Goal: Task Accomplishment & Management: Manage account settings

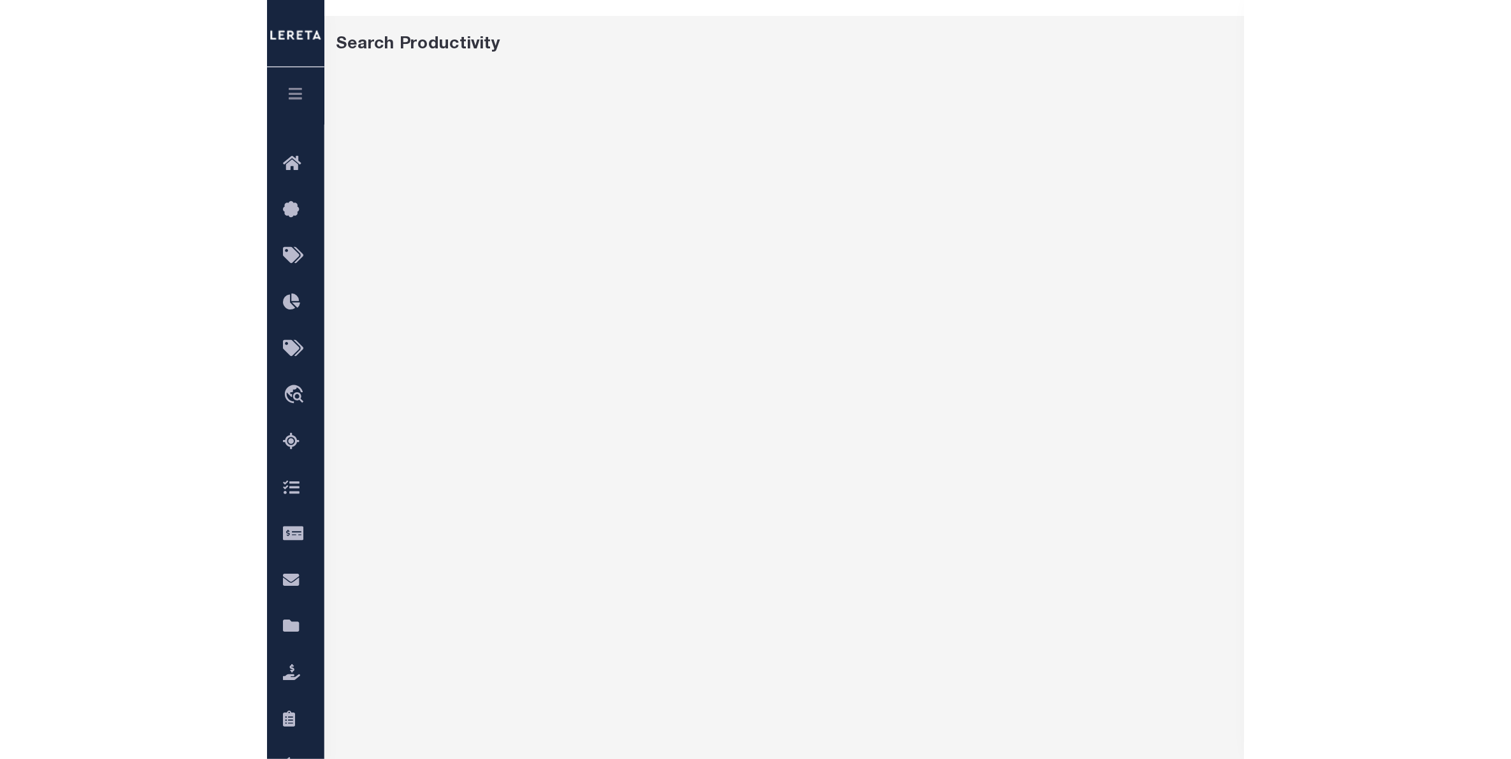
scroll to position [39, 0]
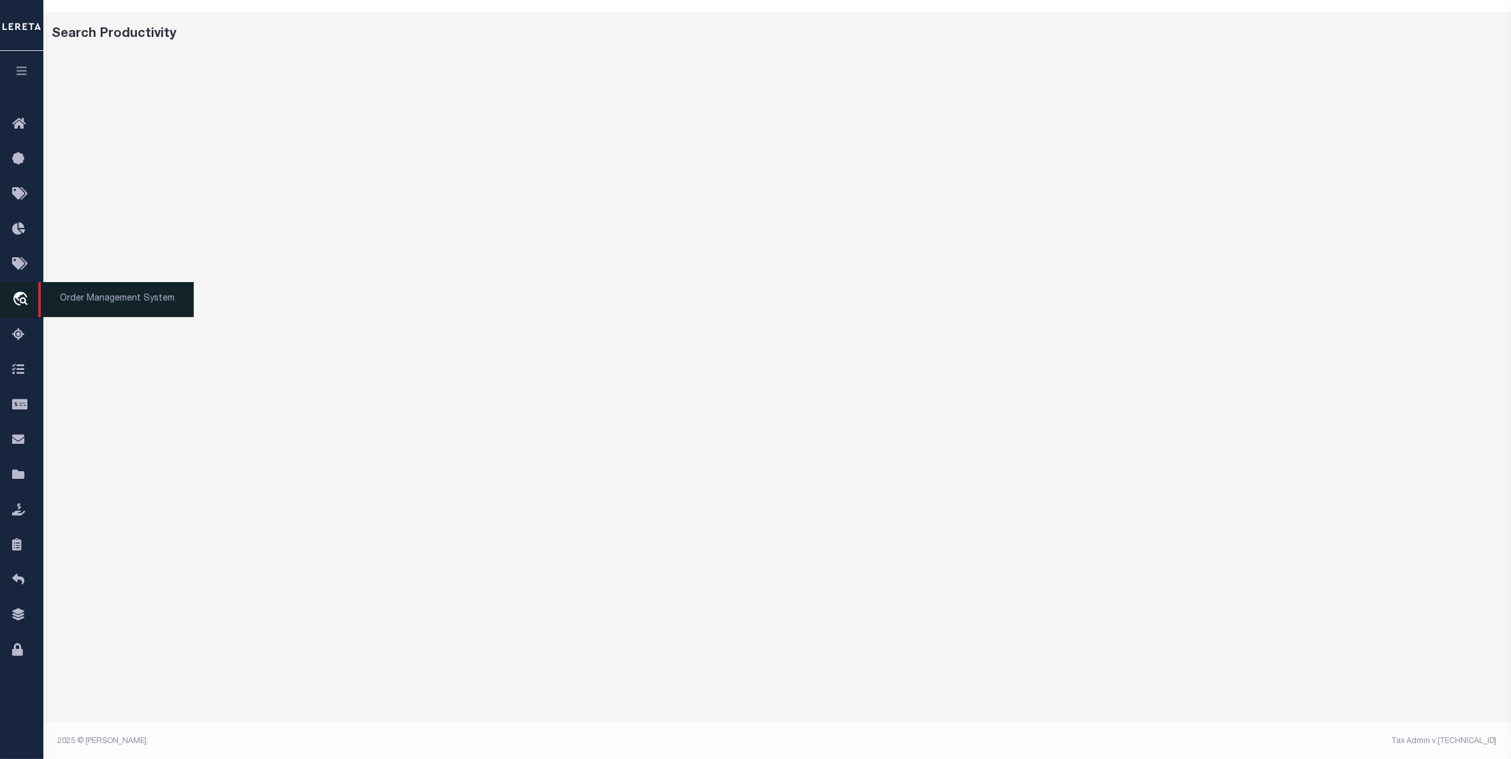
click at [20, 300] on icon "travel_explore" at bounding box center [22, 300] width 20 height 17
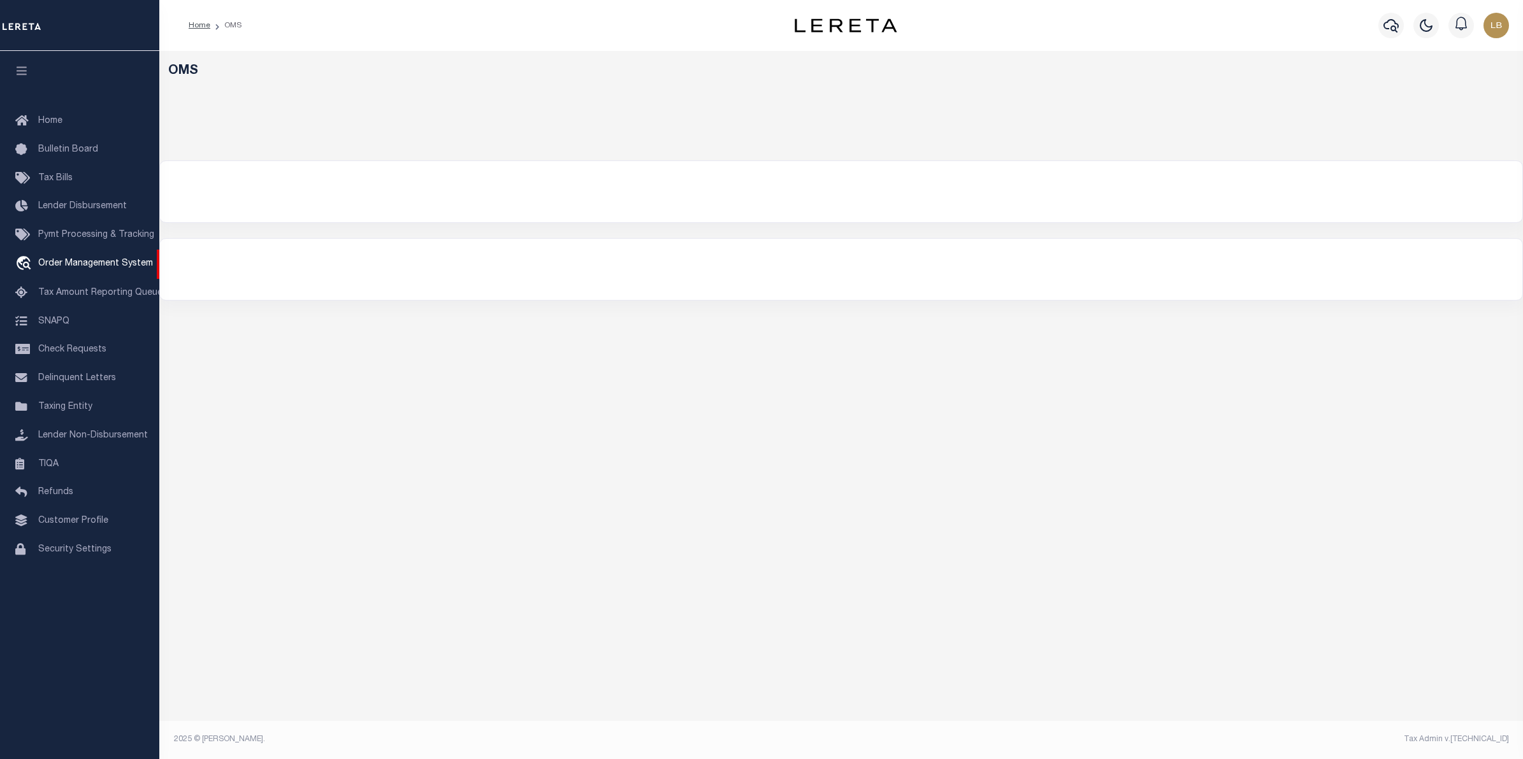
select select "200"
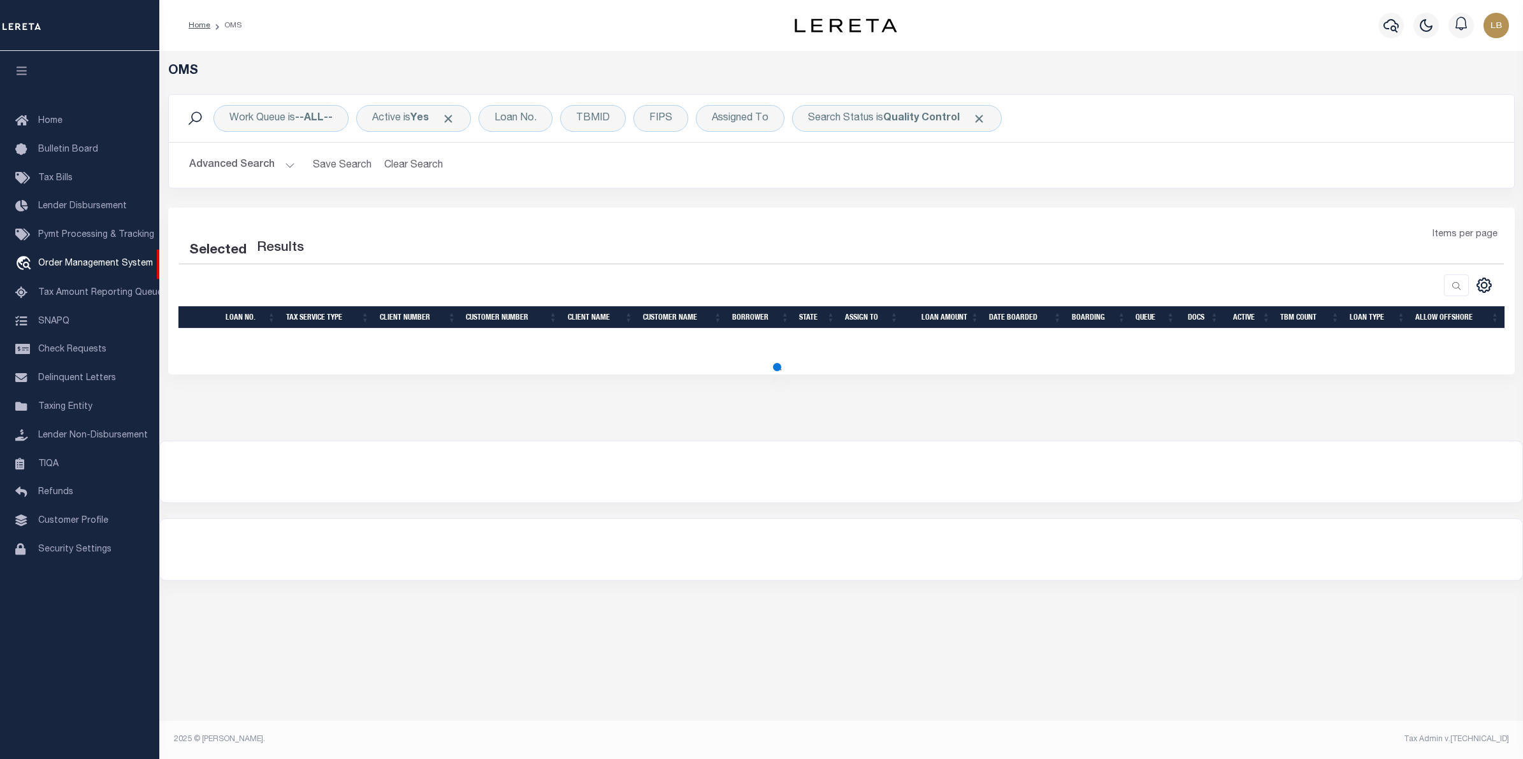
select select "200"
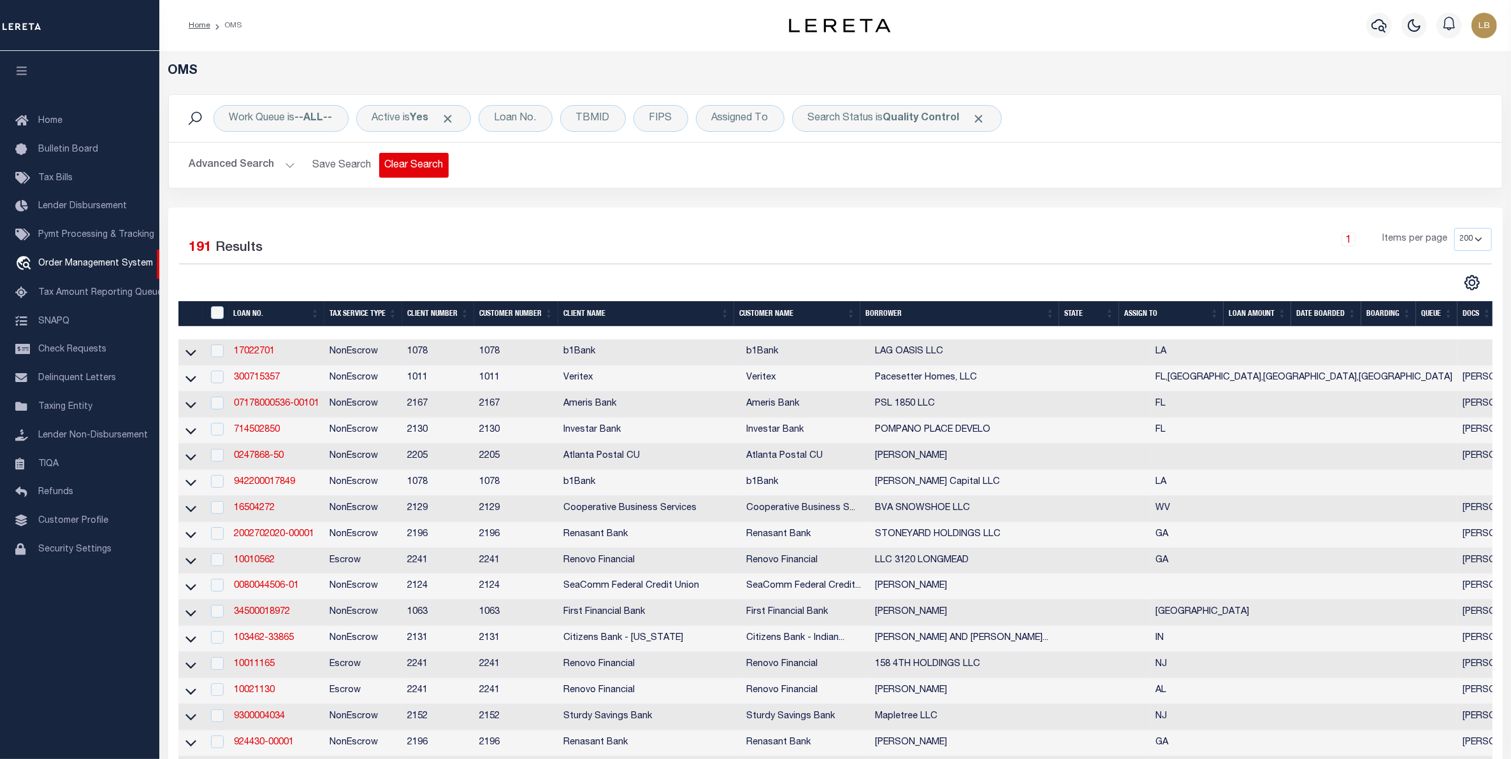
click at [425, 166] on button "Clear Search" at bounding box center [413, 165] width 69 height 25
click at [315, 113] on b "--ALL--" at bounding box center [314, 118] width 38 height 10
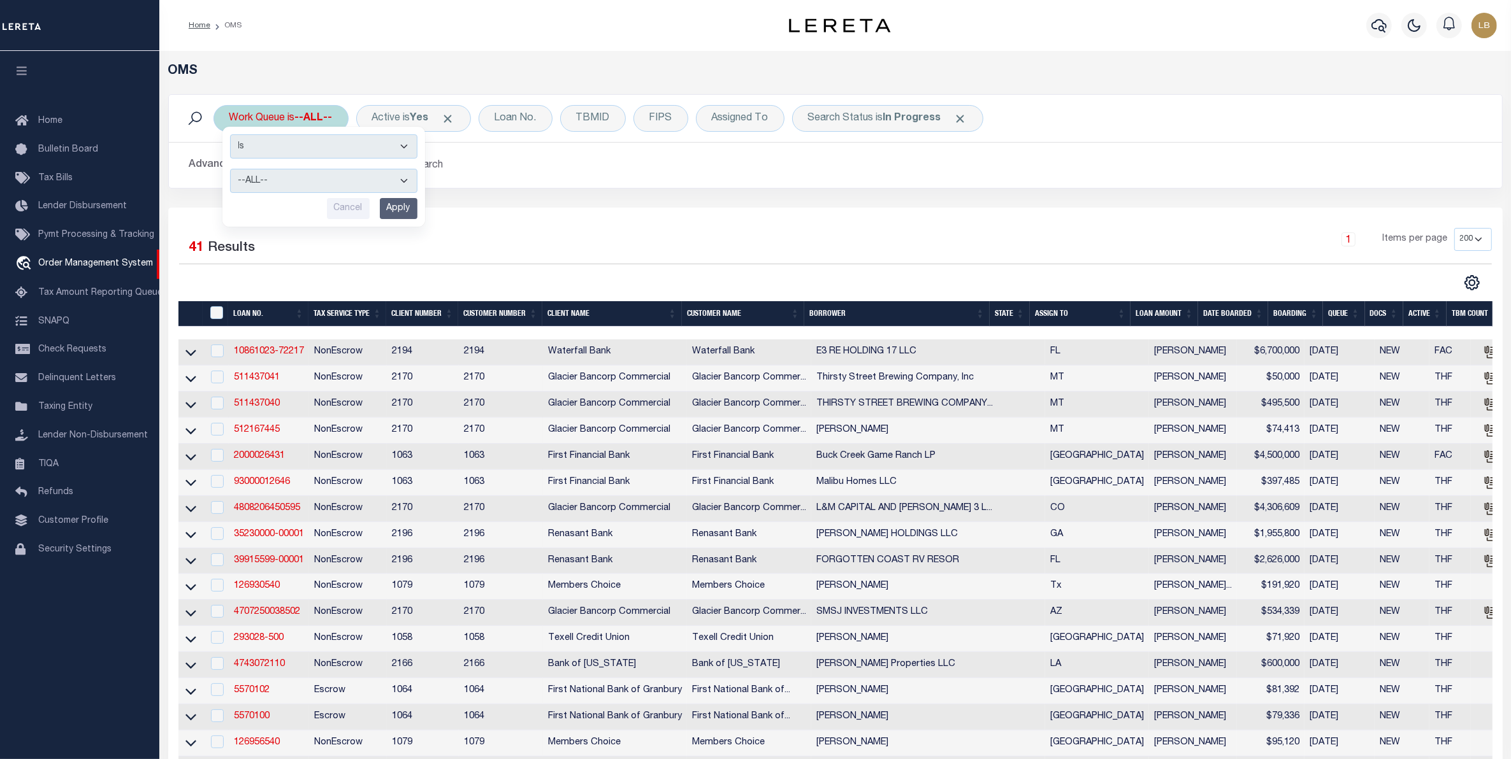
click at [261, 183] on select "--ALL-- factRSystems General ThoughtFocus" at bounding box center [323, 181] width 187 height 24
select select "GEN"
click at [230, 169] on select "--ALL-- factRSystems General ThoughtFocus" at bounding box center [323, 181] width 187 height 24
click at [399, 207] on input "Apply" at bounding box center [399, 208] width 38 height 21
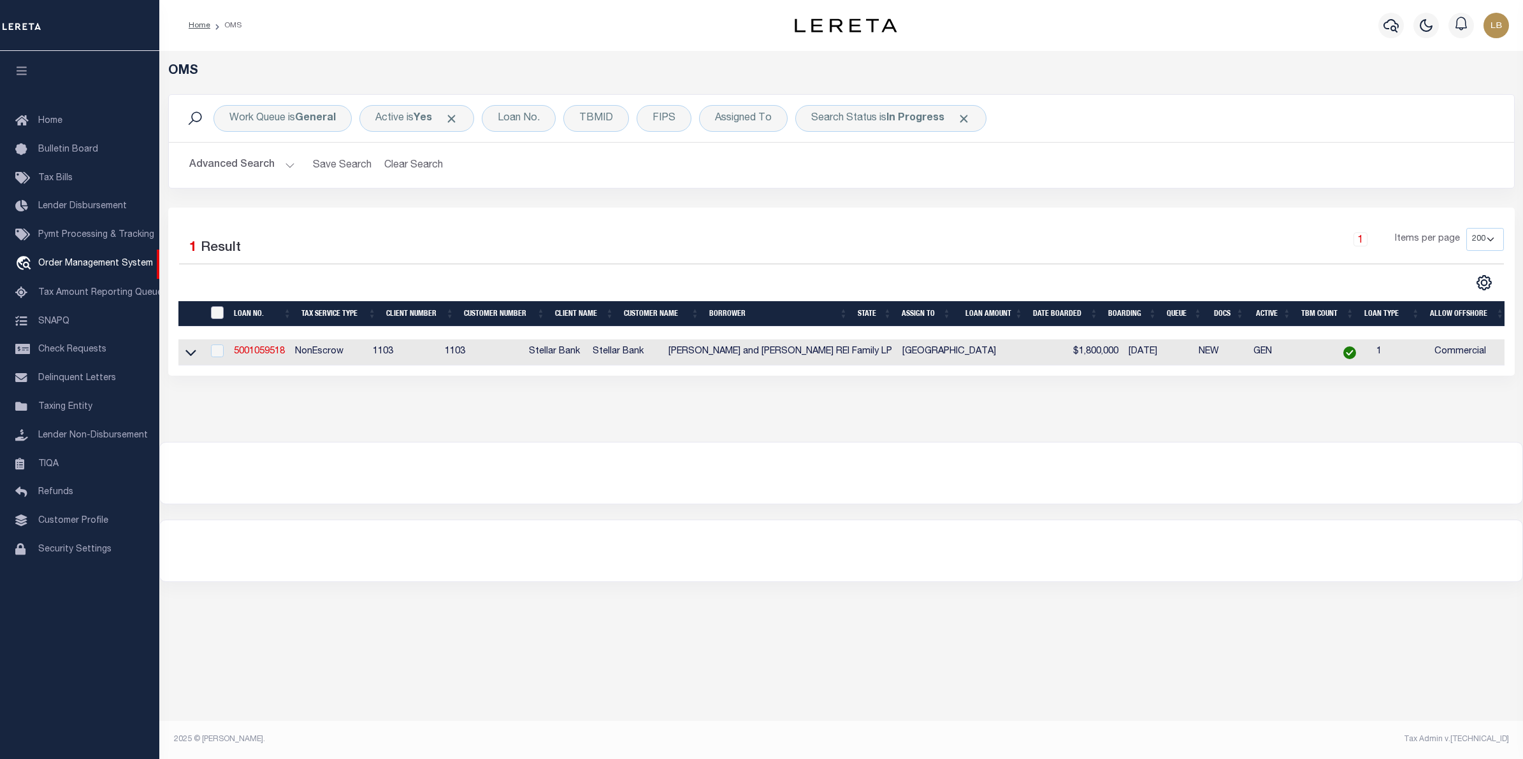
click at [215, 311] on input "" at bounding box center [217, 312] width 13 height 13
checkbox input "true"
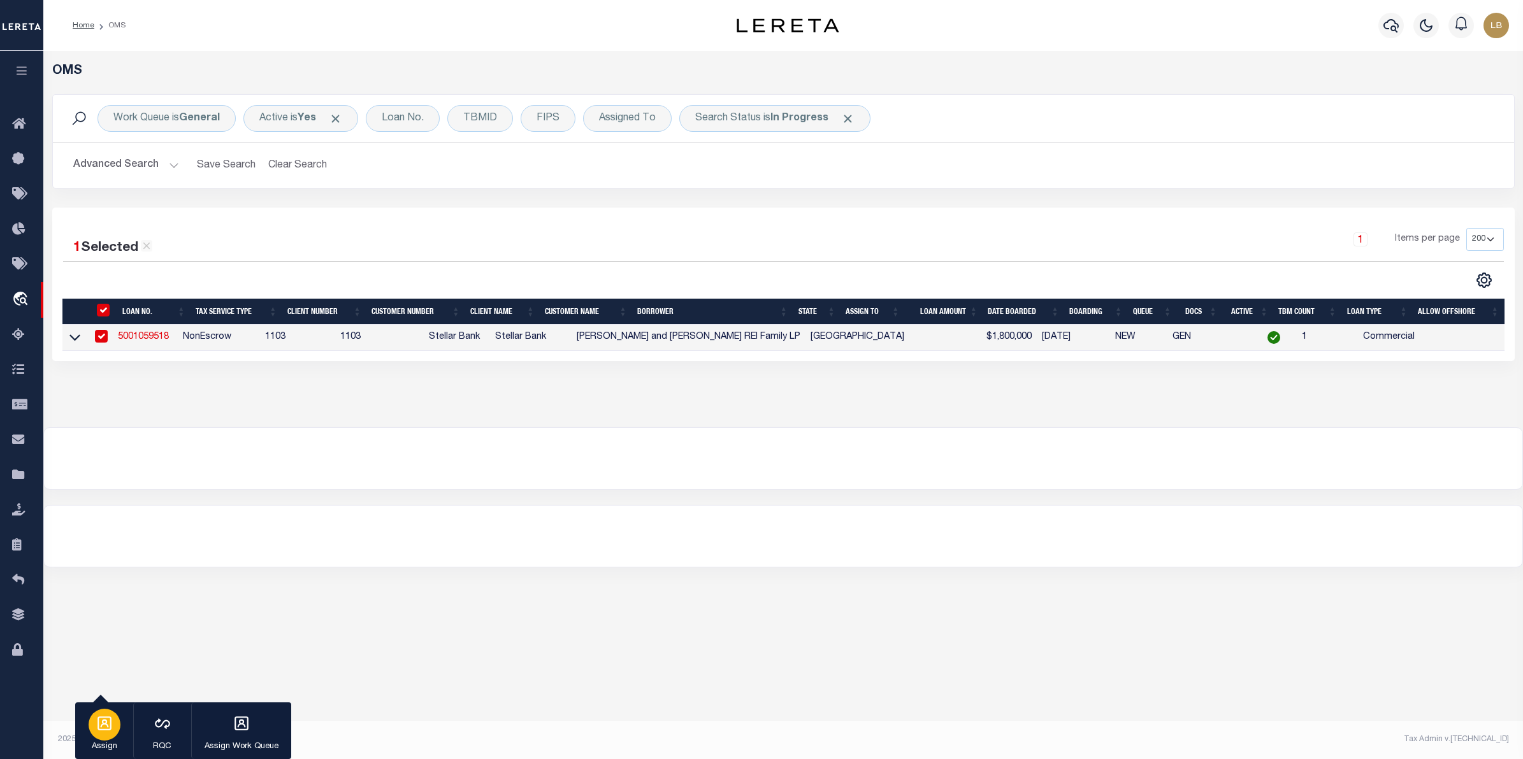
click at [94, 726] on div "button" at bounding box center [105, 725] width 32 height 32
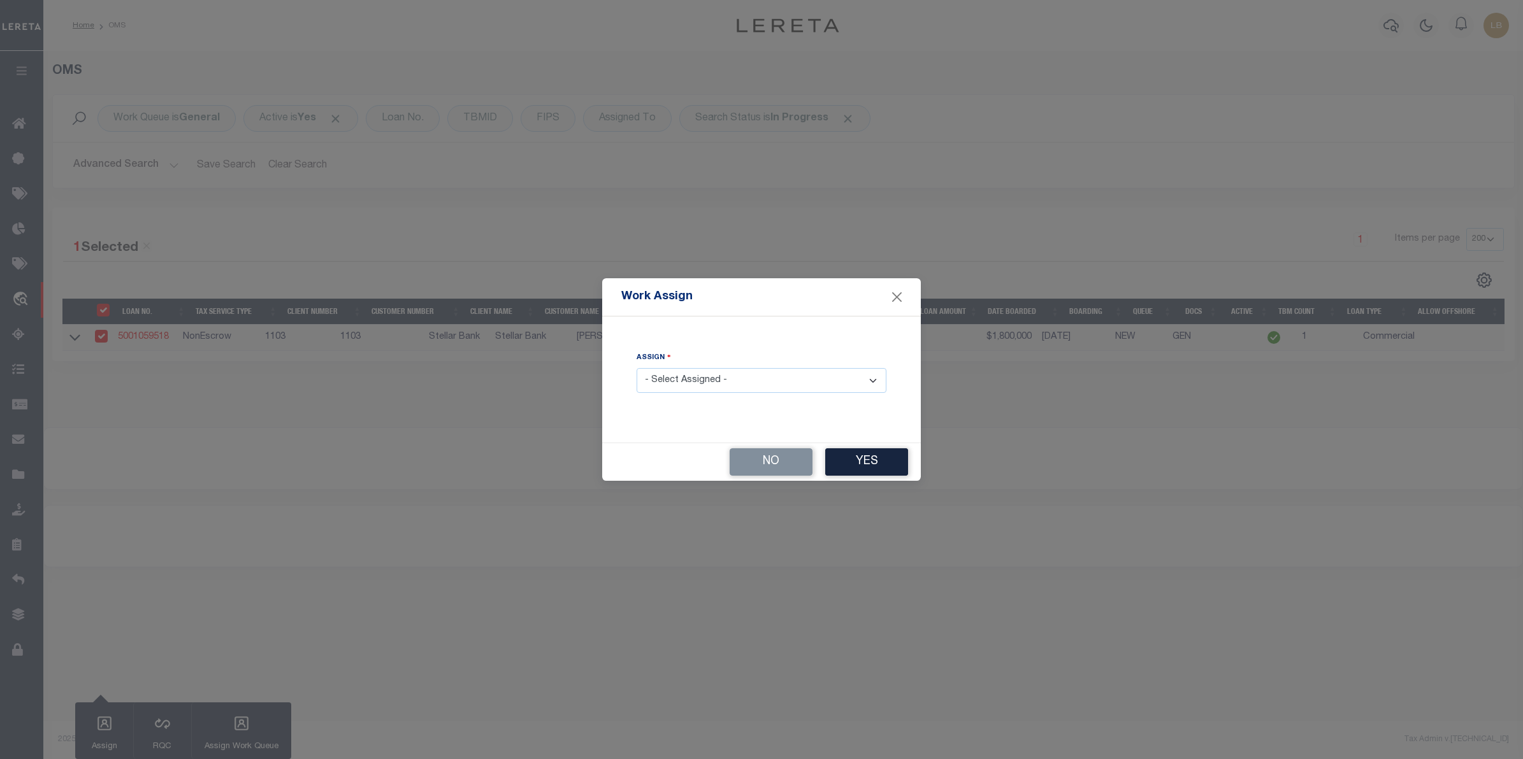
click at [735, 389] on select "- Select Assigned - --Unassigned-- [PERSON_NAME] [PERSON_NAME] [PERSON_NAME] [P…" at bounding box center [761, 380] width 250 height 25
select select "[PERSON_NAME]"
click at [636, 369] on select "- Select Assigned - --Unassigned-- [PERSON_NAME] [PERSON_NAME] [PERSON_NAME] [P…" at bounding box center [761, 380] width 250 height 25
click at [865, 454] on button "Yes" at bounding box center [866, 462] width 83 height 27
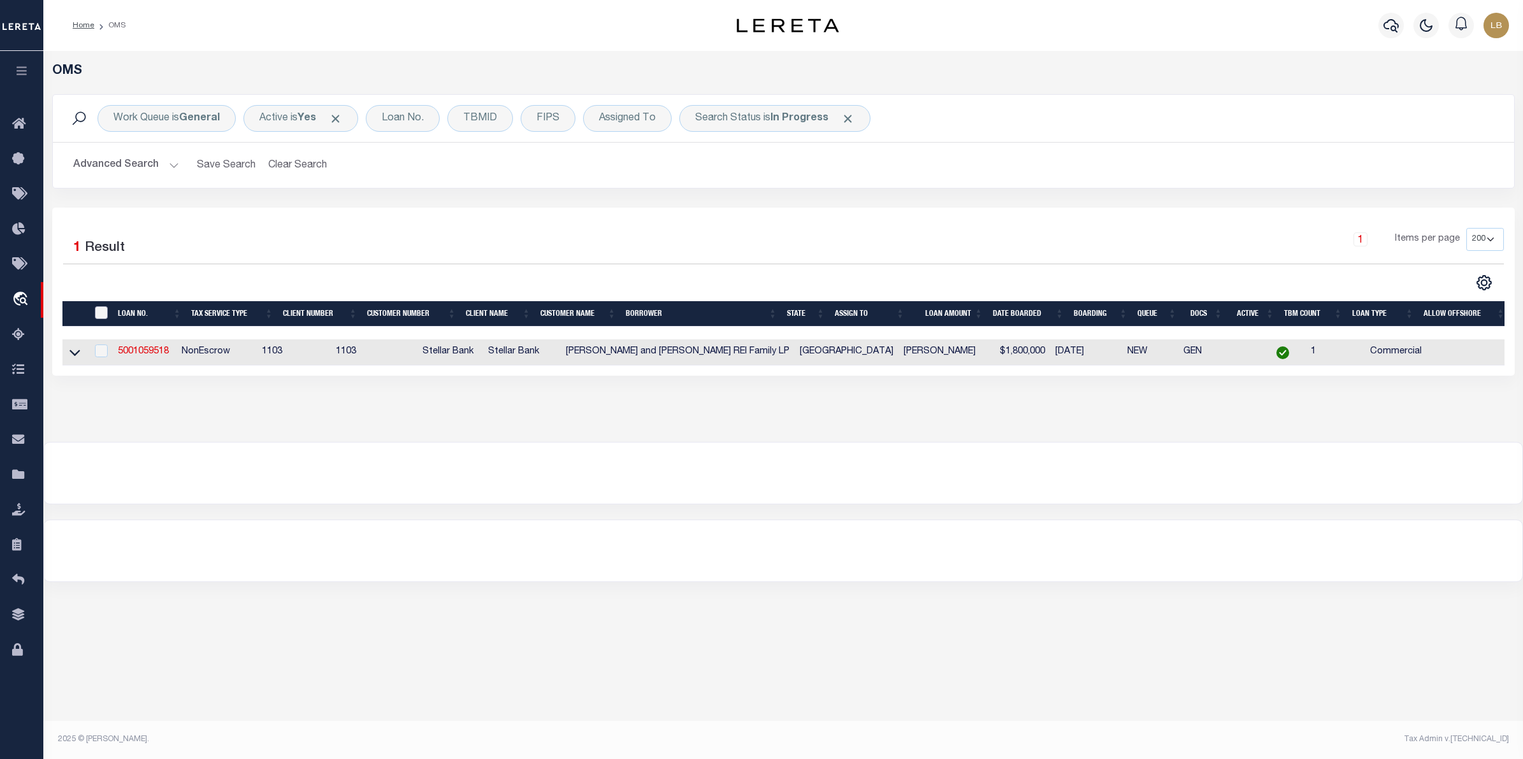
click at [102, 313] on input "" at bounding box center [101, 312] width 13 height 13
checkbox input "true"
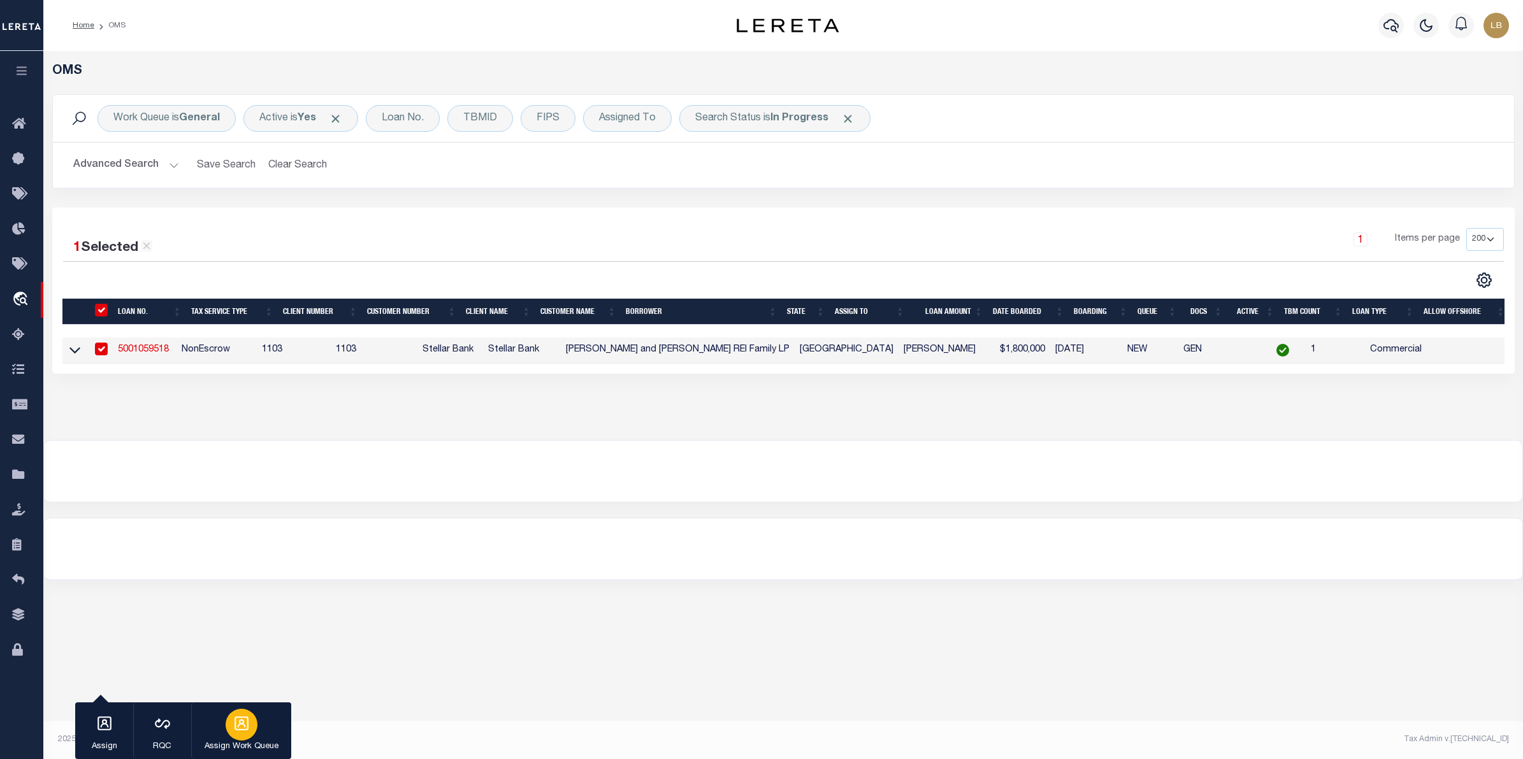
click at [242, 731] on icon "button" at bounding box center [241, 724] width 14 height 14
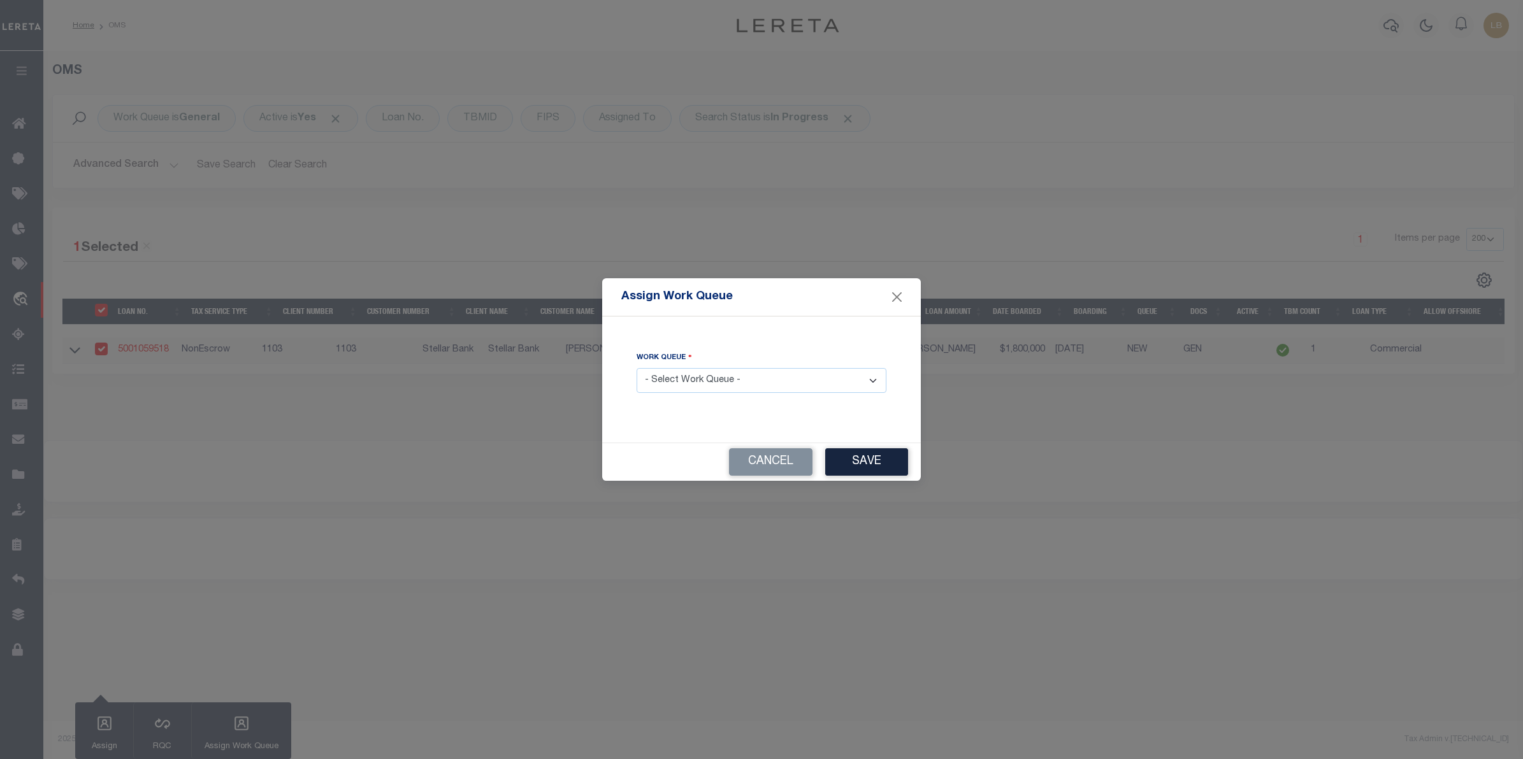
click at [731, 387] on select "- Select Work Queue - factRSystems General ThoughtFocus" at bounding box center [761, 380] width 250 height 25
select select "THF"
click at [636, 369] on select "- Select Work Queue - factRSystems General ThoughtFocus" at bounding box center [761, 380] width 250 height 25
click at [858, 461] on button "Save" at bounding box center [866, 462] width 83 height 27
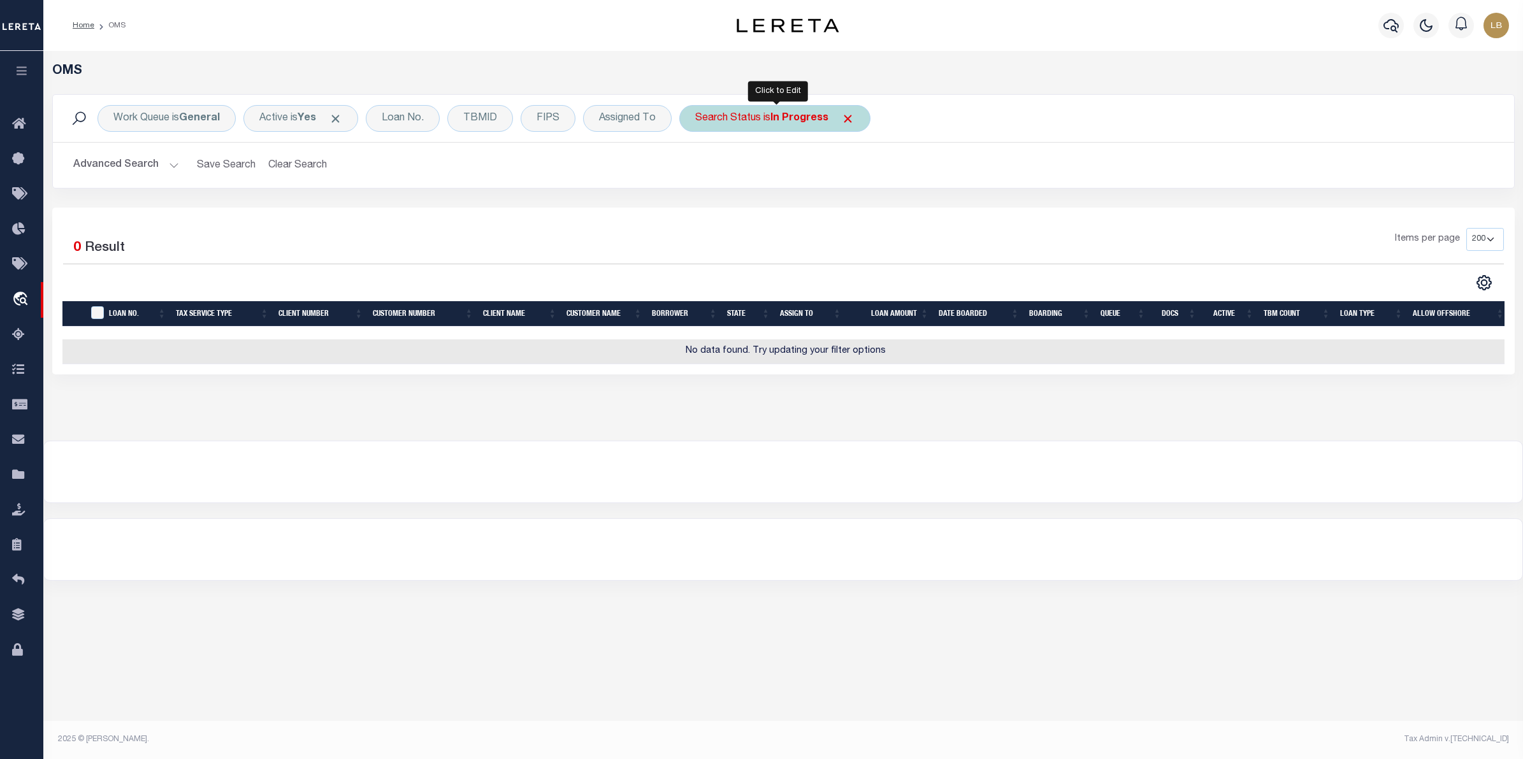
click at [810, 115] on b "In Progress" at bounding box center [799, 118] width 58 height 10
click at [740, 185] on select "Automated Search Bad Parcel Complete Duplicate Parcel High Dollar Reporting In …" at bounding box center [789, 181] width 187 height 24
select select "RD"
click at [698, 169] on select "Automated Search Bad Parcel Complete Duplicate Parcel High Dollar Reporting In …" at bounding box center [789, 181] width 187 height 24
click at [865, 208] on input "Apply" at bounding box center [864, 208] width 38 height 21
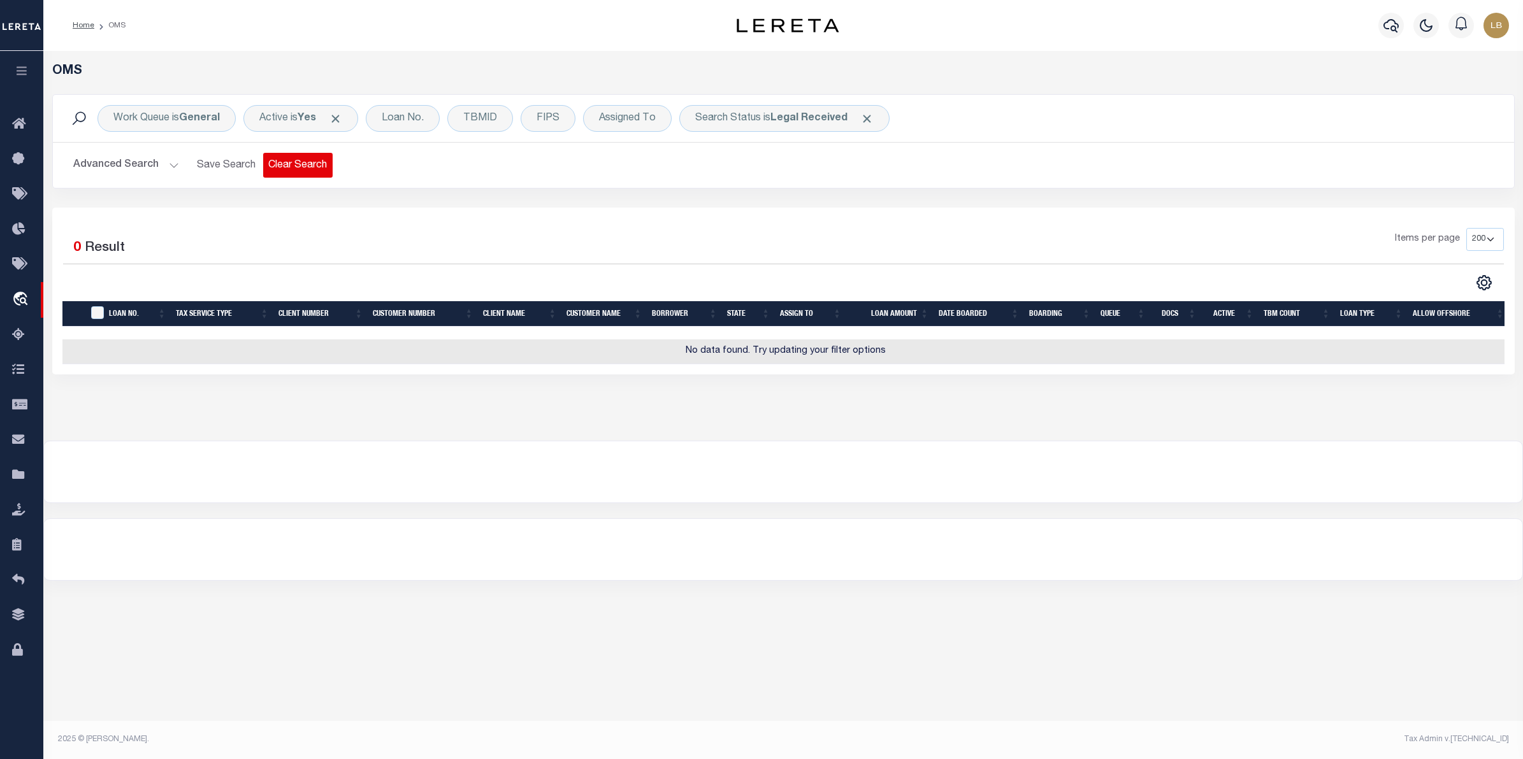
click at [282, 169] on button "Clear Search" at bounding box center [297, 165] width 69 height 25
